Goal: Task Accomplishment & Management: Use online tool/utility

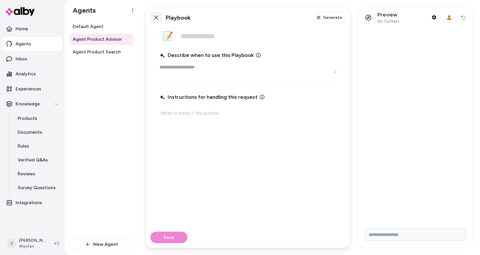
click at [157, 18] on icon at bounding box center [156, 17] width 5 height 5
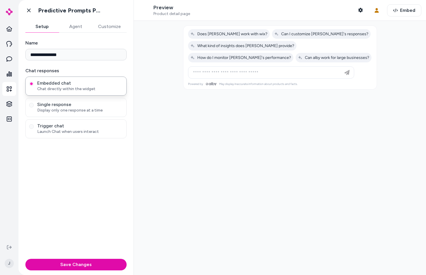
click at [73, 28] on button "Agent" at bounding box center [75, 27] width 33 height 12
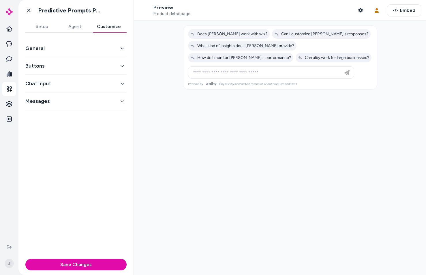
click at [110, 28] on button "Customize" at bounding box center [108, 27] width 35 height 12
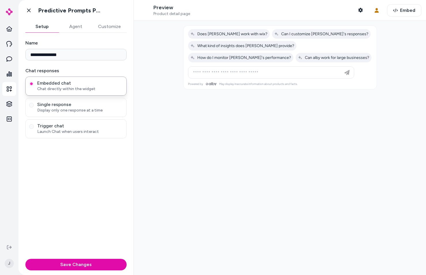
click at [52, 27] on button "Setup" at bounding box center [41, 27] width 33 height 12
click at [30, 10] on icon at bounding box center [29, 10] width 6 height 6
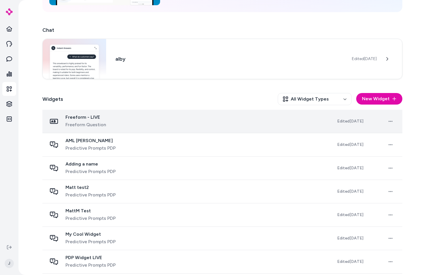
scroll to position [84, 0]
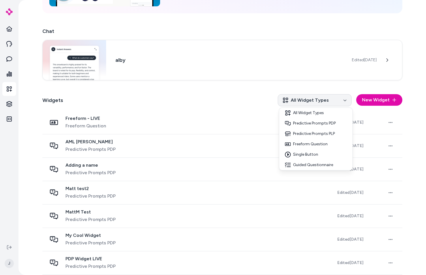
click at [301, 105] on html "Home Agents Inbox Analytics Experiences Knowledge Integrations J Experiences De…" at bounding box center [213, 137] width 426 height 275
click at [150, 94] on html "Home Agents Inbox Analytics Experiences Knowledge Integrations J Experiences De…" at bounding box center [213, 137] width 426 height 275
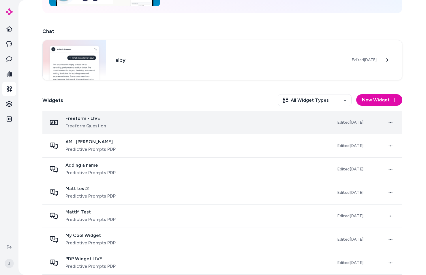
click at [163, 126] on div "Freeform - LIVE Freeform Question" at bounding box center [187, 122] width 281 height 14
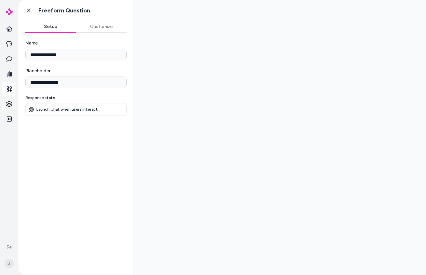
click at [32, 11] on link "Go back" at bounding box center [29, 11] width 12 height 12
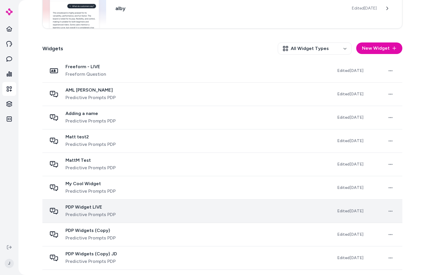
scroll to position [157, 0]
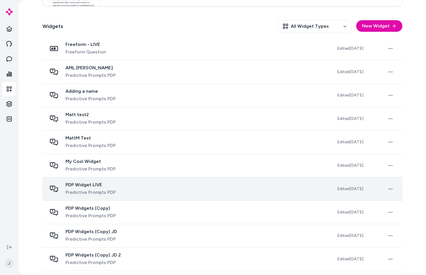
click at [167, 193] on div "PDP Widget LIVE Predictive Prompts PDP" at bounding box center [187, 189] width 281 height 14
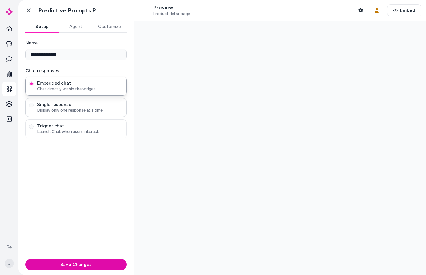
click at [71, 104] on span "Single response" at bounding box center [80, 105] width 86 height 6
click at [34, 104] on button "Single response Display only one response at a time" at bounding box center [31, 105] width 5 height 5
click at [65, 86] on span "Chat directly within the widget" at bounding box center [80, 89] width 86 height 6
click at [34, 86] on button "Embedded chat Chat directly within the widget" at bounding box center [31, 83] width 5 height 5
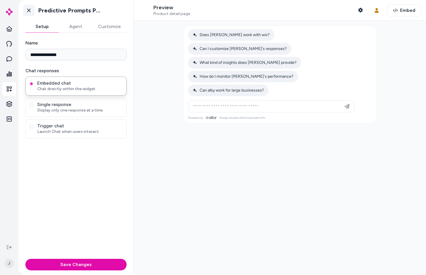
click at [31, 10] on icon at bounding box center [29, 10] width 6 height 6
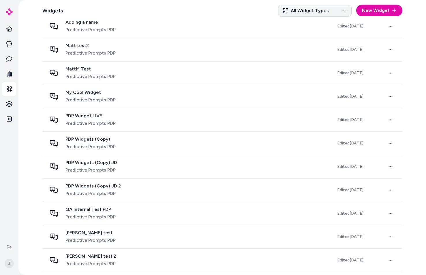
scroll to position [224, 0]
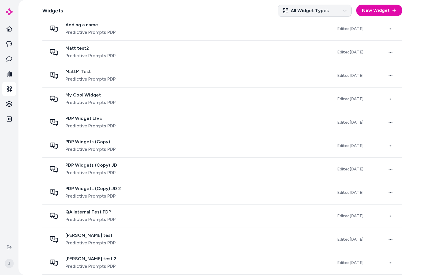
click at [312, 13] on html "Home Agents Inbox Analytics Experiences Knowledge Integrations J Experiences De…" at bounding box center [213, 137] width 426 height 275
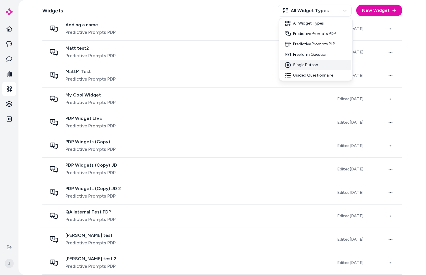
click at [320, 66] on div "Single Button" at bounding box center [315, 65] width 71 height 10
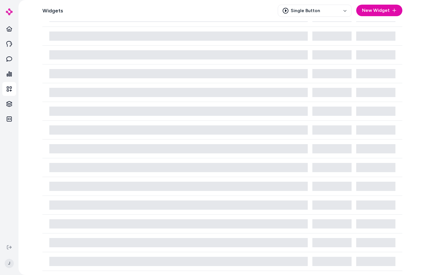
scroll to position [224, 0]
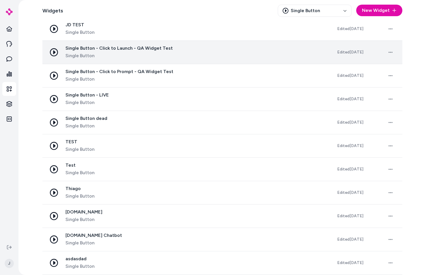
click at [155, 48] on span "Single Button - Click to Launch - QA Widget Test" at bounding box center [118, 48] width 107 height 6
